Goal: Check status

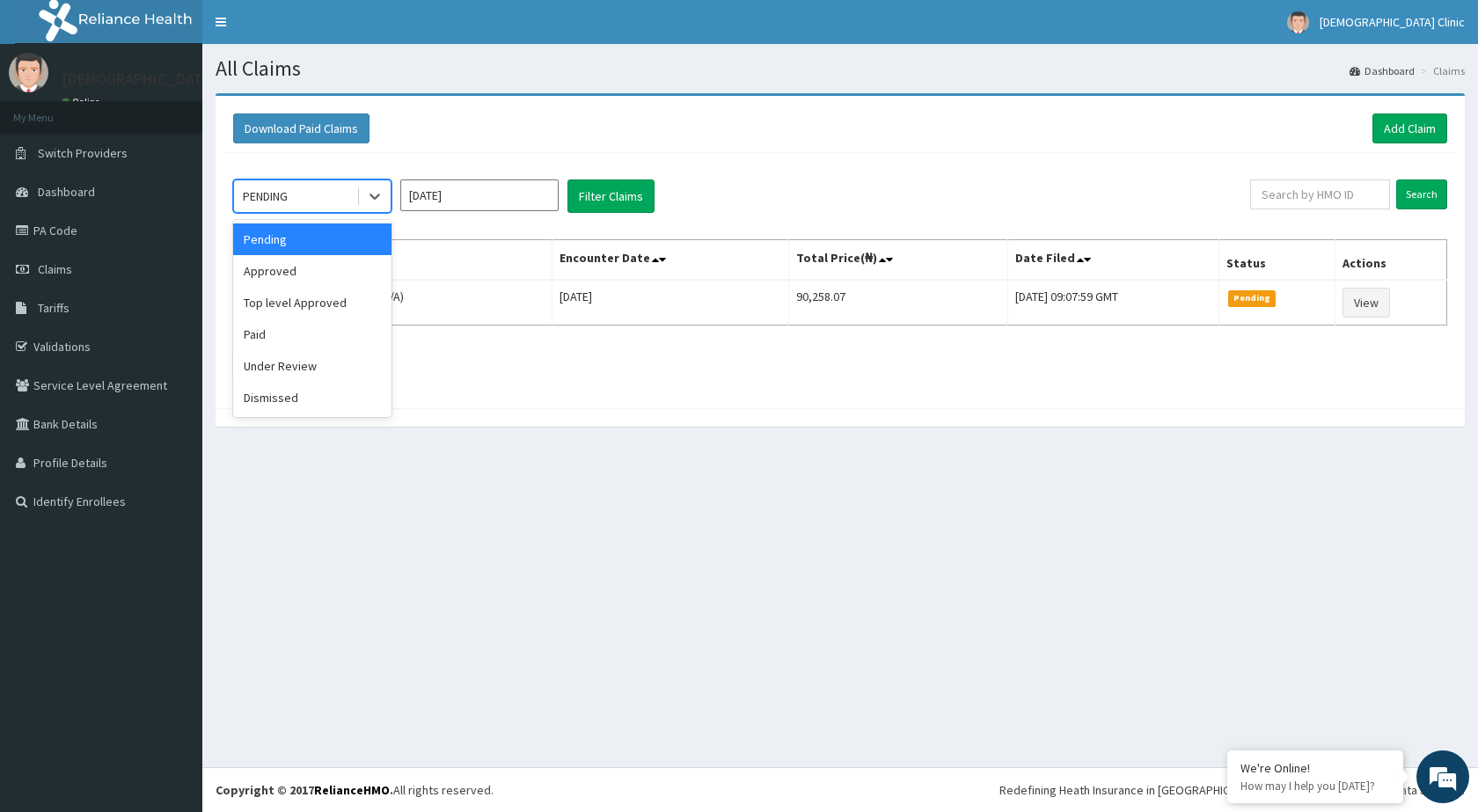
click at [377, 198] on icon at bounding box center [375, 196] width 18 height 18
click at [347, 270] on div "Approved" at bounding box center [313, 271] width 159 height 32
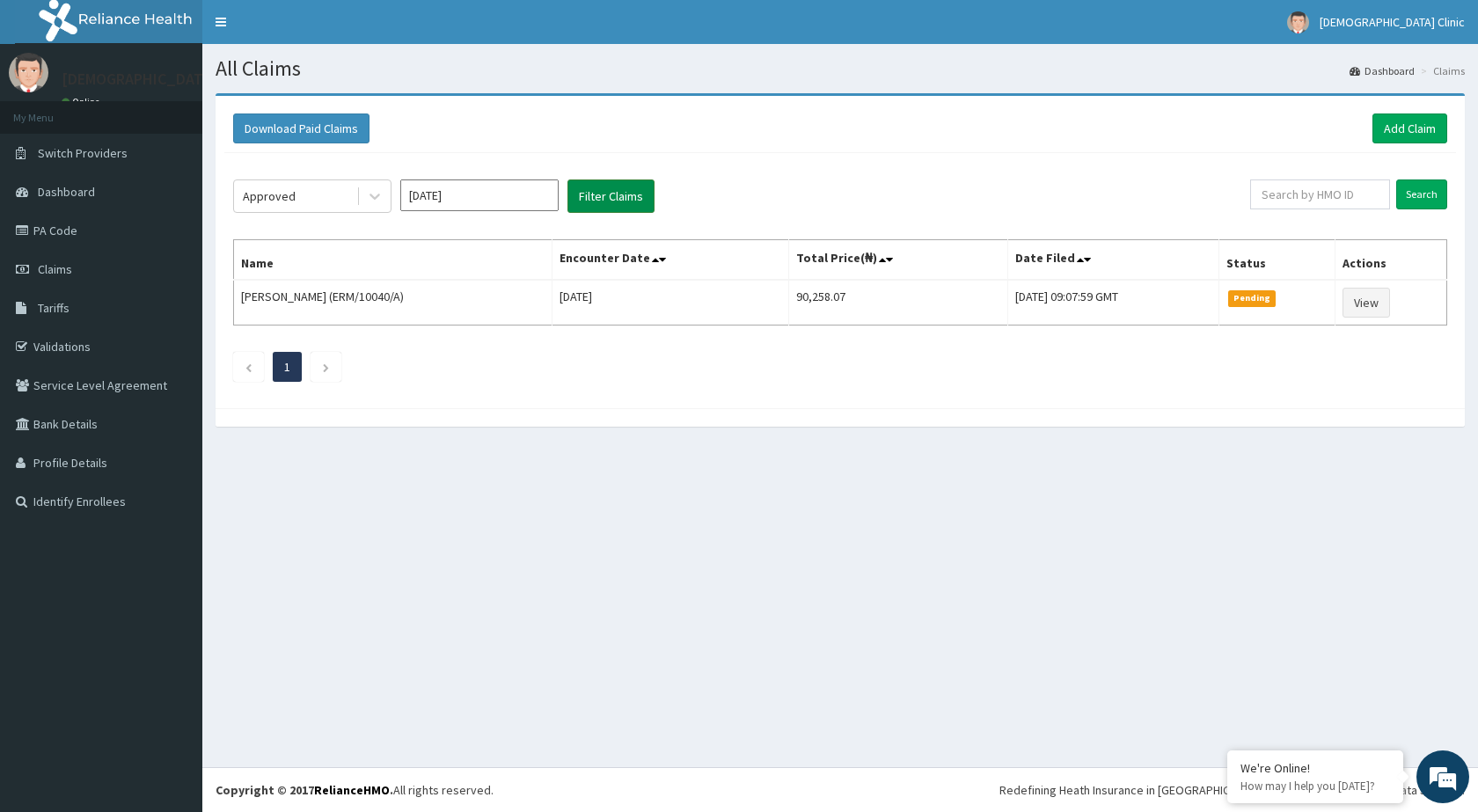
click at [601, 182] on button "Filter Claims" at bounding box center [612, 196] width 87 height 34
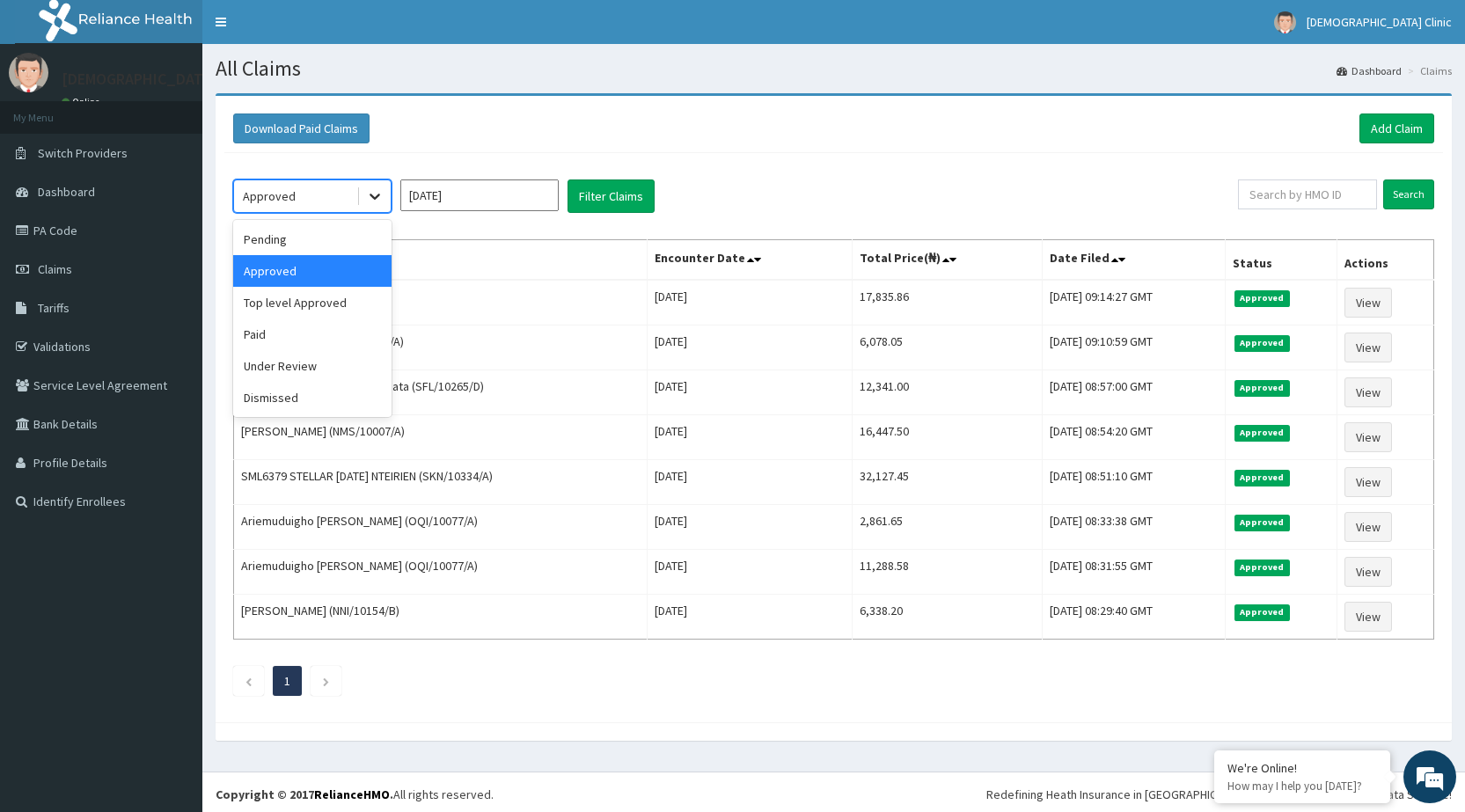
click at [369, 199] on icon at bounding box center [375, 196] width 18 height 18
click at [284, 355] on div "Under Review" at bounding box center [313, 366] width 159 height 32
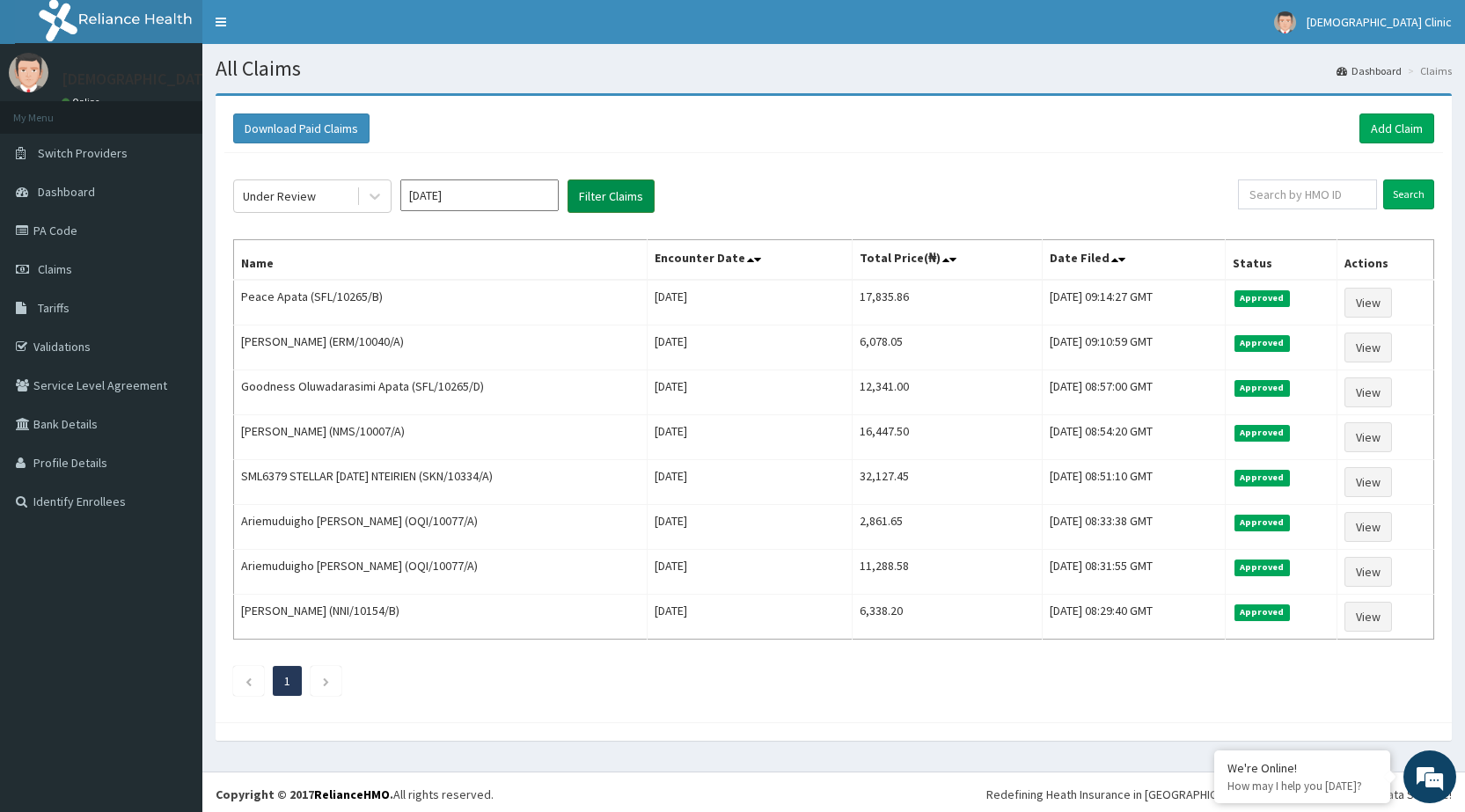
click at [597, 201] on button "Filter Claims" at bounding box center [612, 196] width 87 height 34
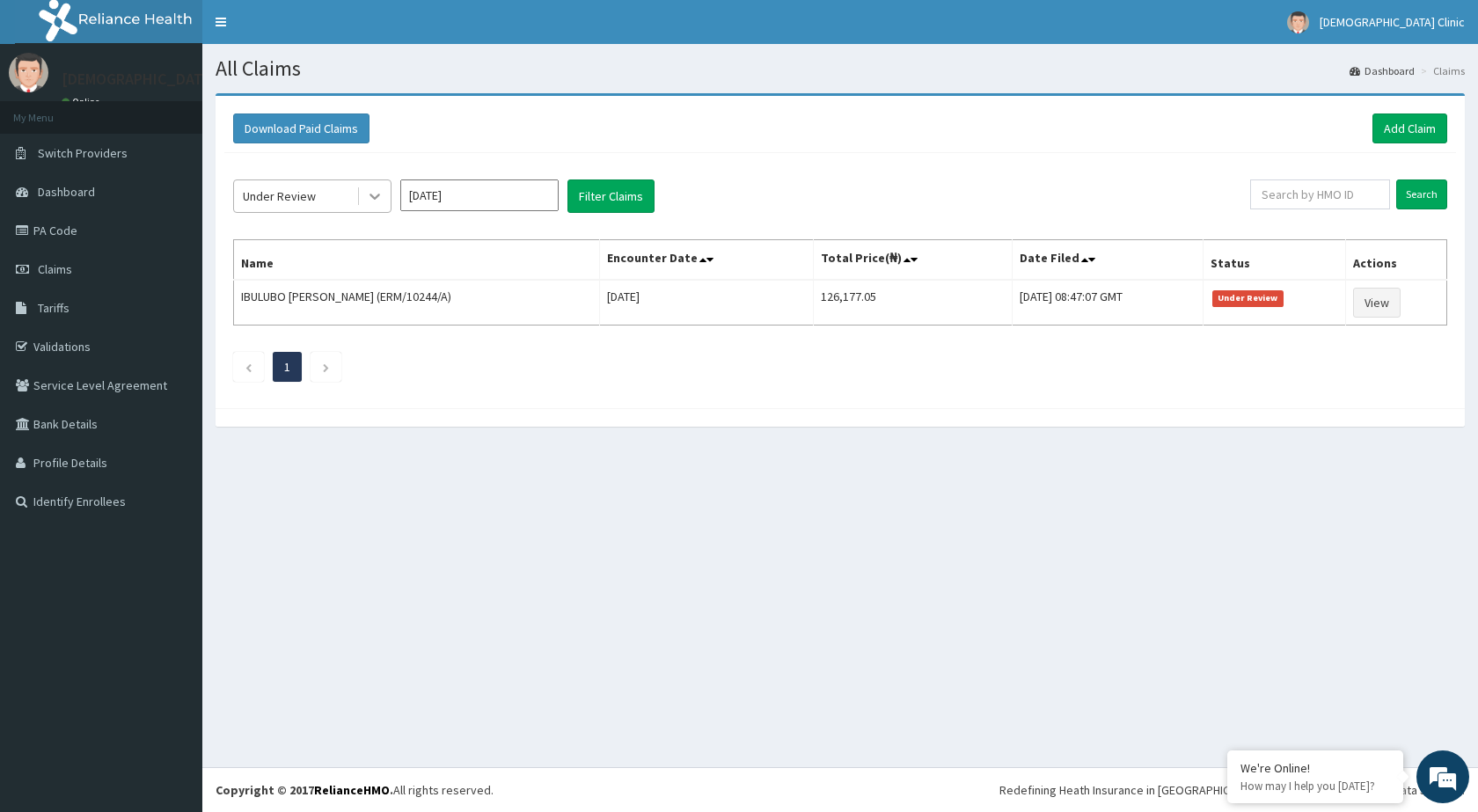
click at [378, 201] on icon at bounding box center [375, 196] width 18 height 18
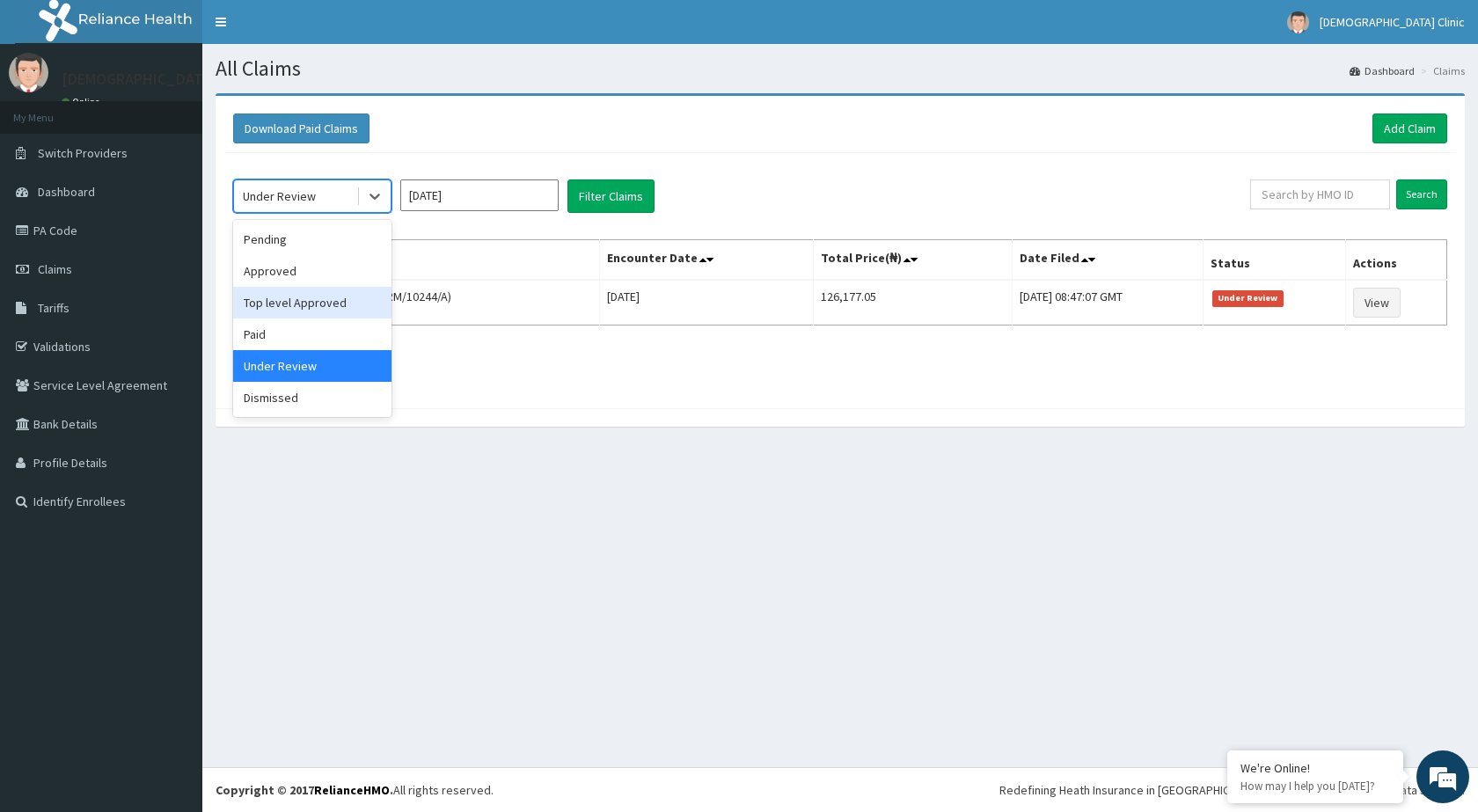
click at [330, 303] on div "Top level Approved" at bounding box center [313, 303] width 159 height 32
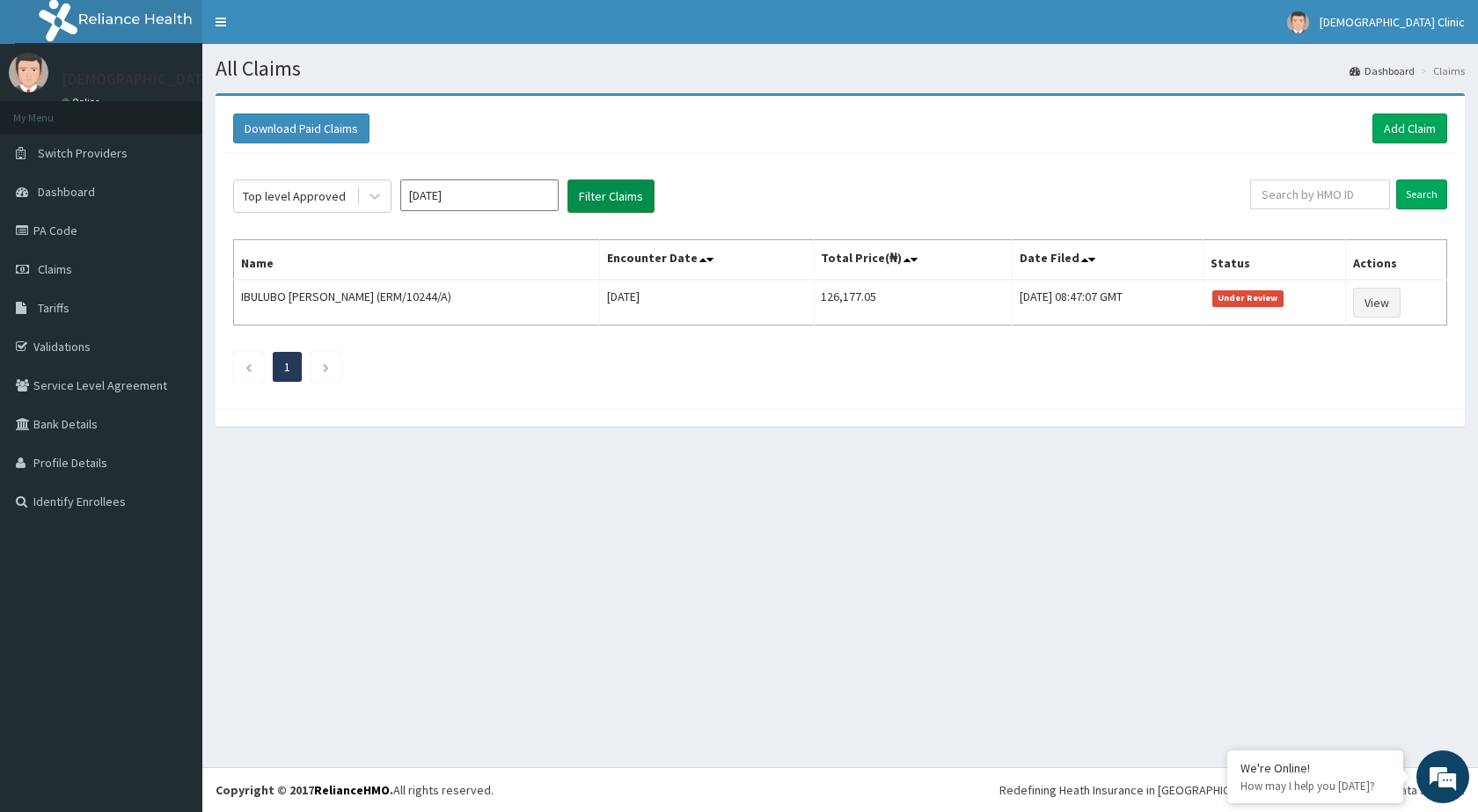
click at [595, 191] on button "Filter Claims" at bounding box center [612, 196] width 87 height 34
